Goal: Find specific page/section: Find specific page/section

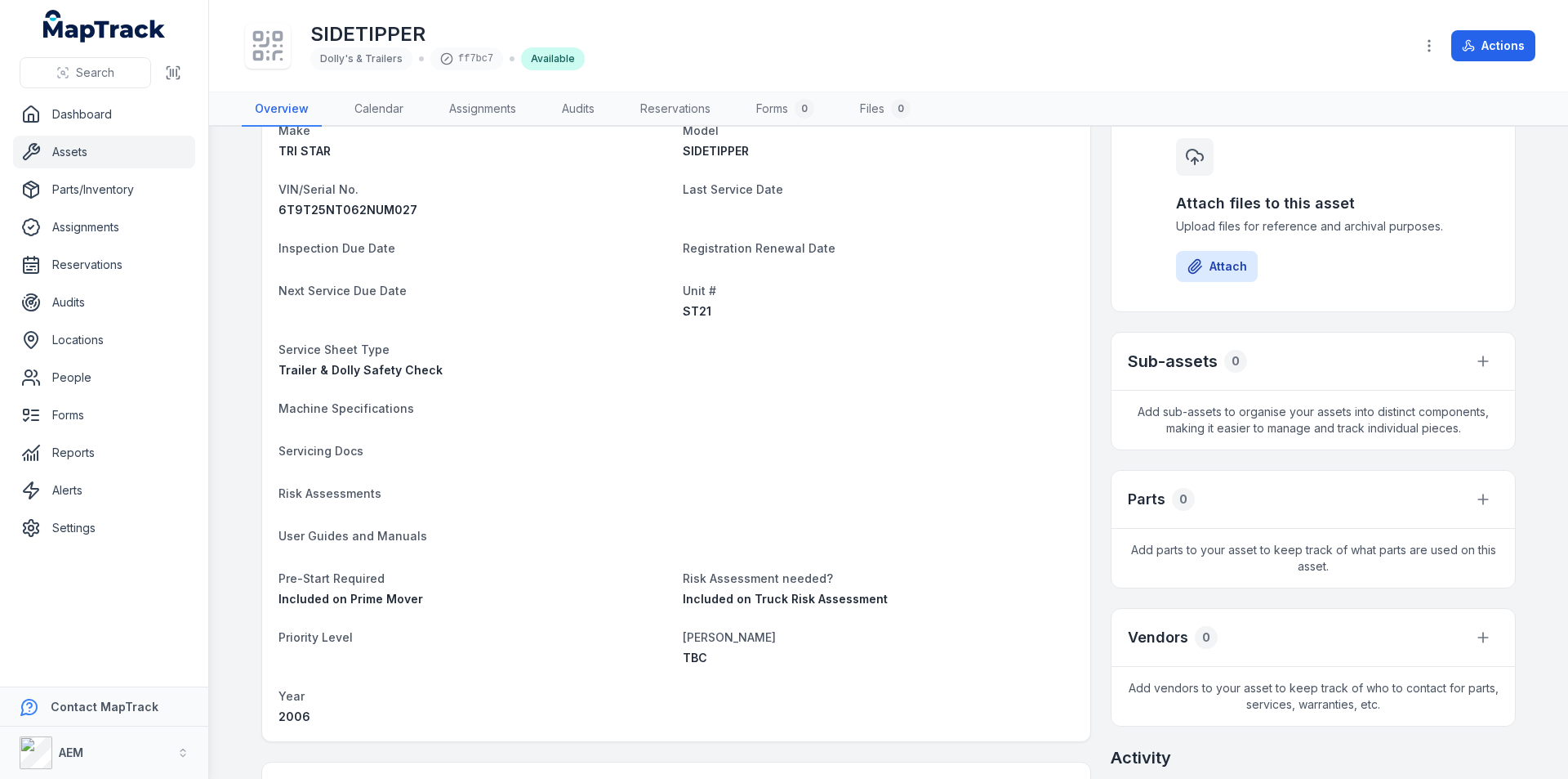
scroll to position [402, 0]
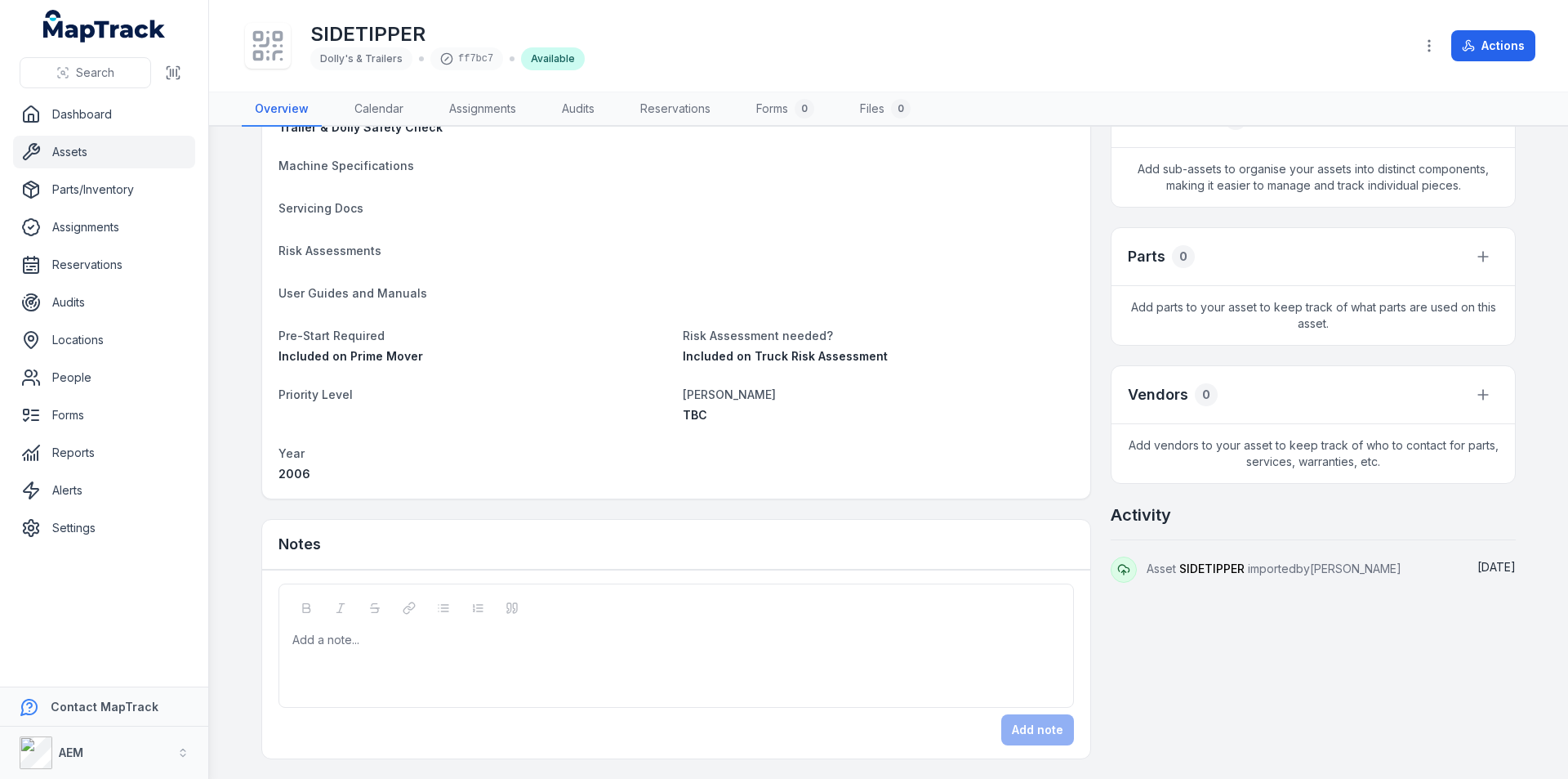
drag, startPoint x: 81, startPoint y: 145, endPoint x: 221, endPoint y: 195, distance: 148.7
click at [81, 145] on link "Assets" at bounding box center [103, 152] width 182 height 33
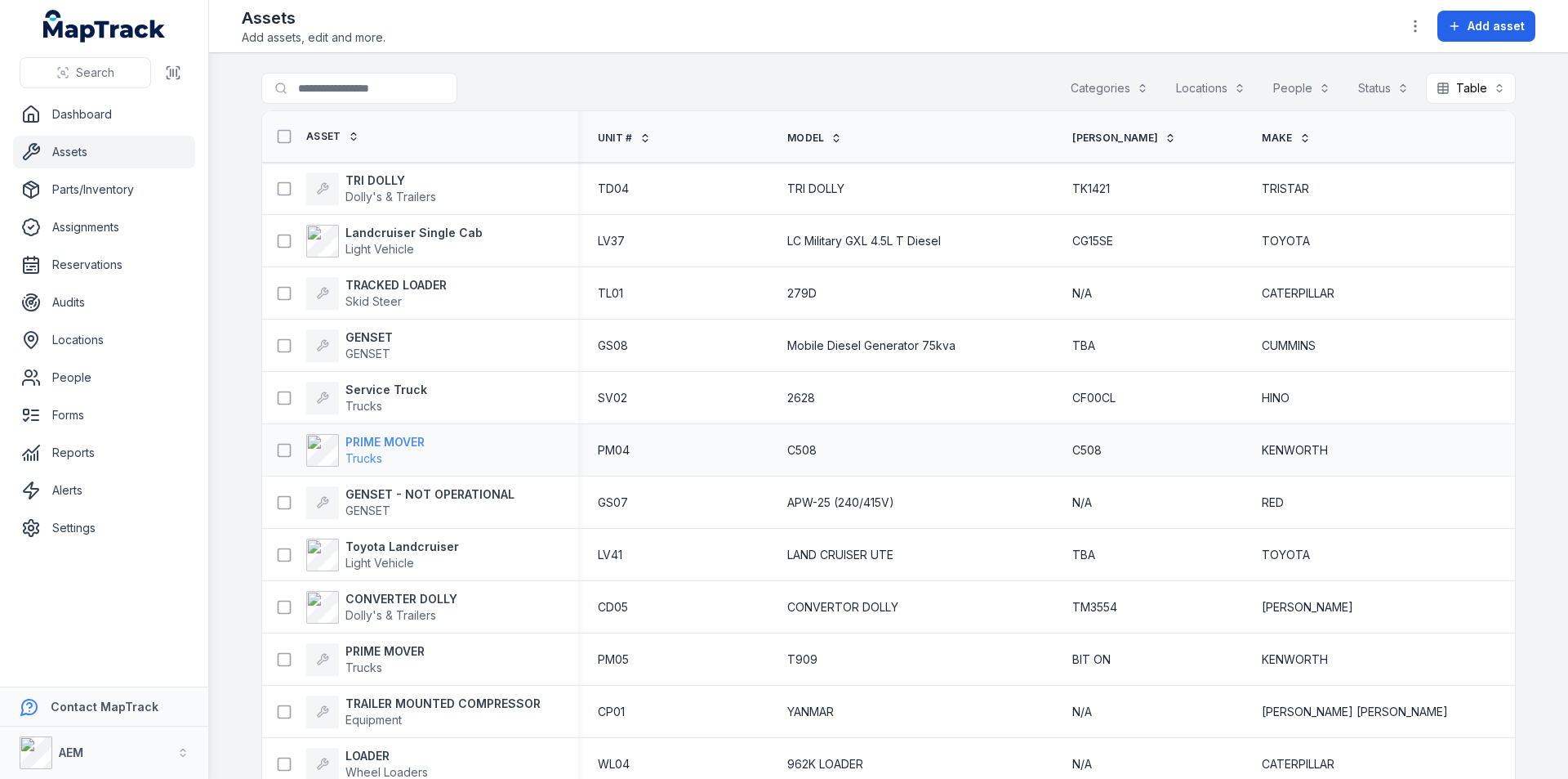
click at [361, 439] on strong "PRIME MOVER" at bounding box center [385, 442] width 79 height 16
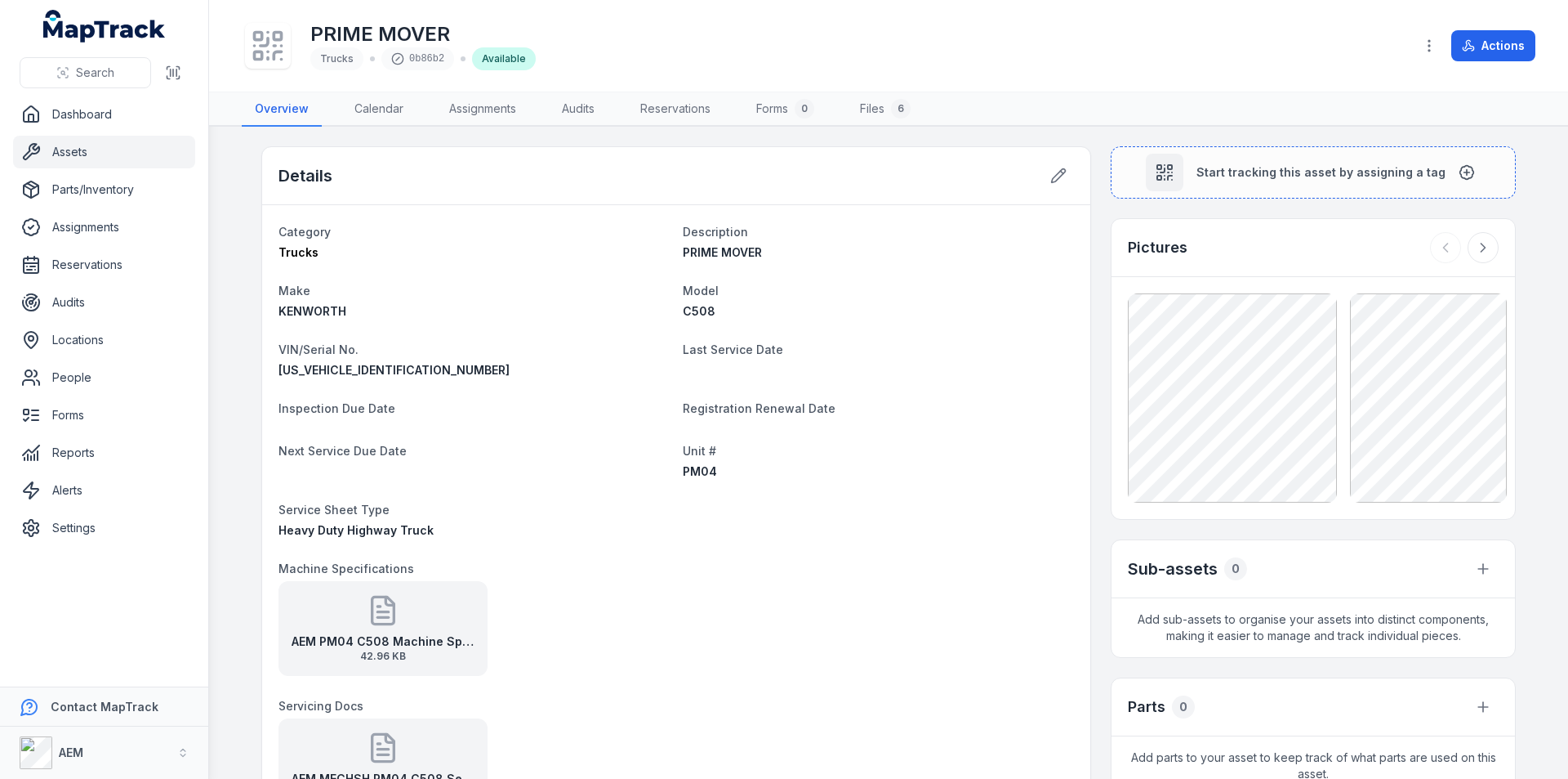
click at [57, 155] on link "Assets" at bounding box center [103, 152] width 182 height 33
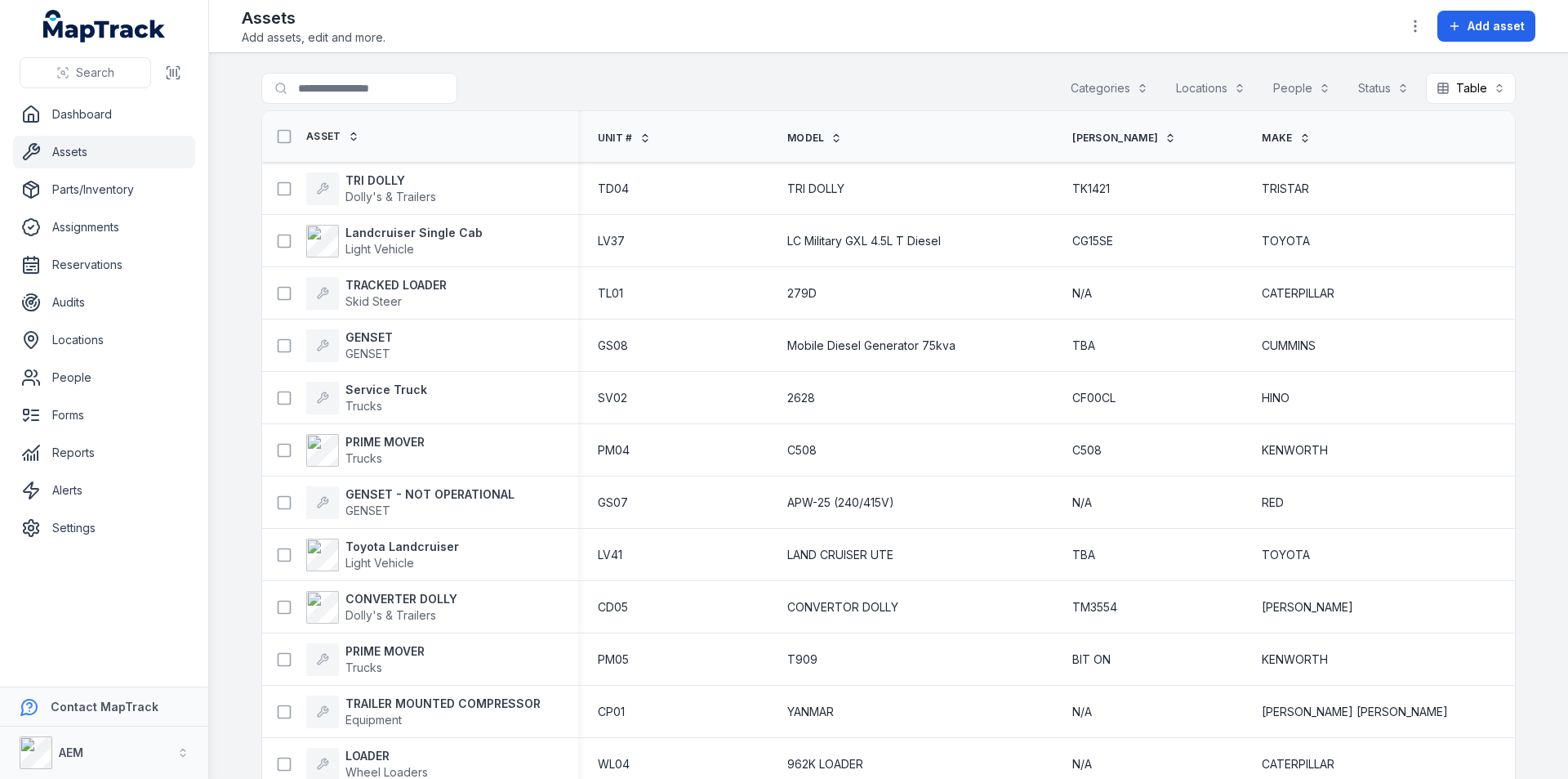
click at [633, 129] on th "Unit #" at bounding box center [672, 137] width 190 height 52
click at [633, 135] on span "Unit #" at bounding box center [615, 137] width 35 height 13
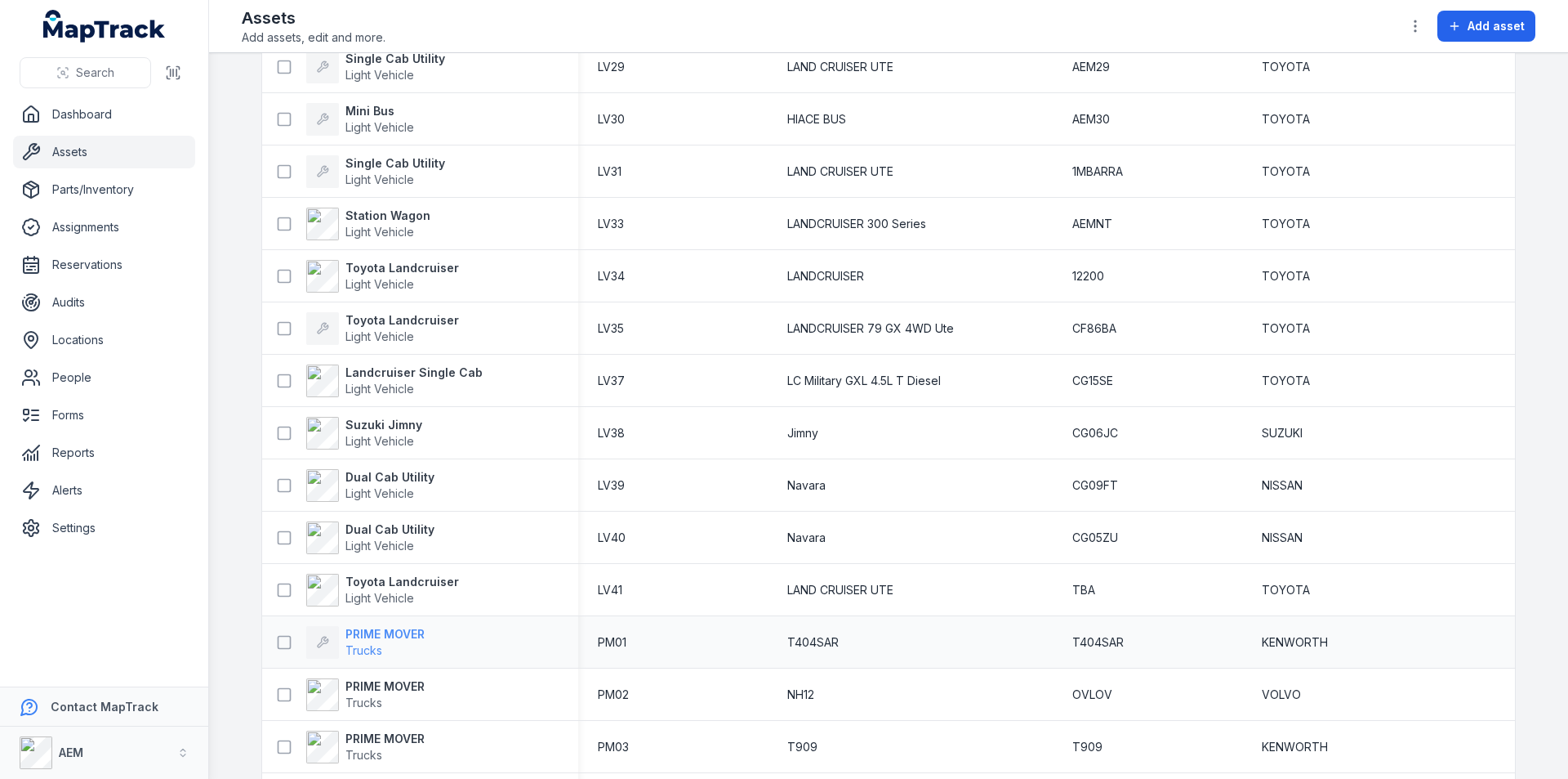
scroll to position [3164, 0]
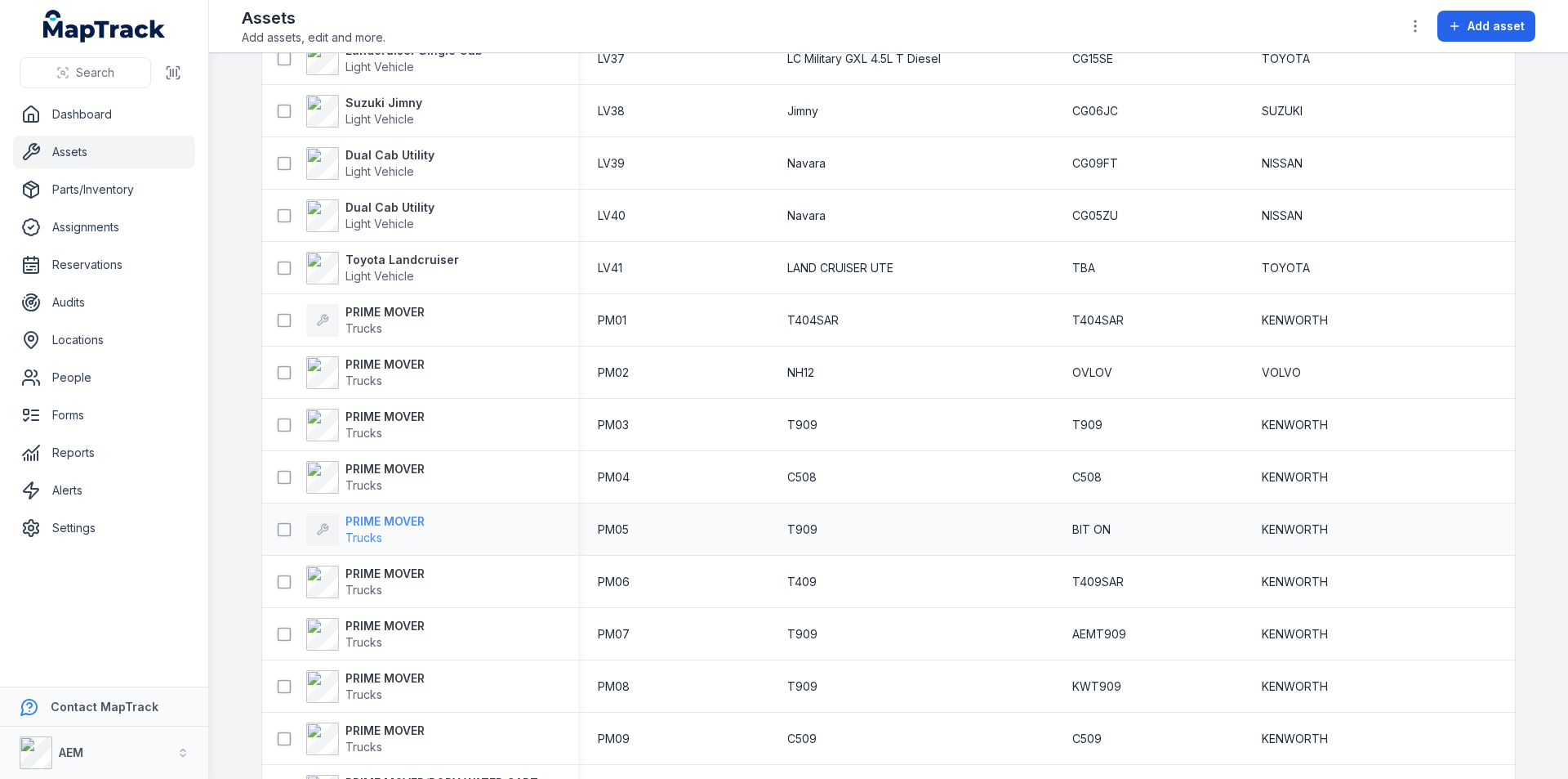
click at [375, 525] on strong "PRIME MOVER" at bounding box center [385, 522] width 79 height 16
